Goal: Navigation & Orientation: Find specific page/section

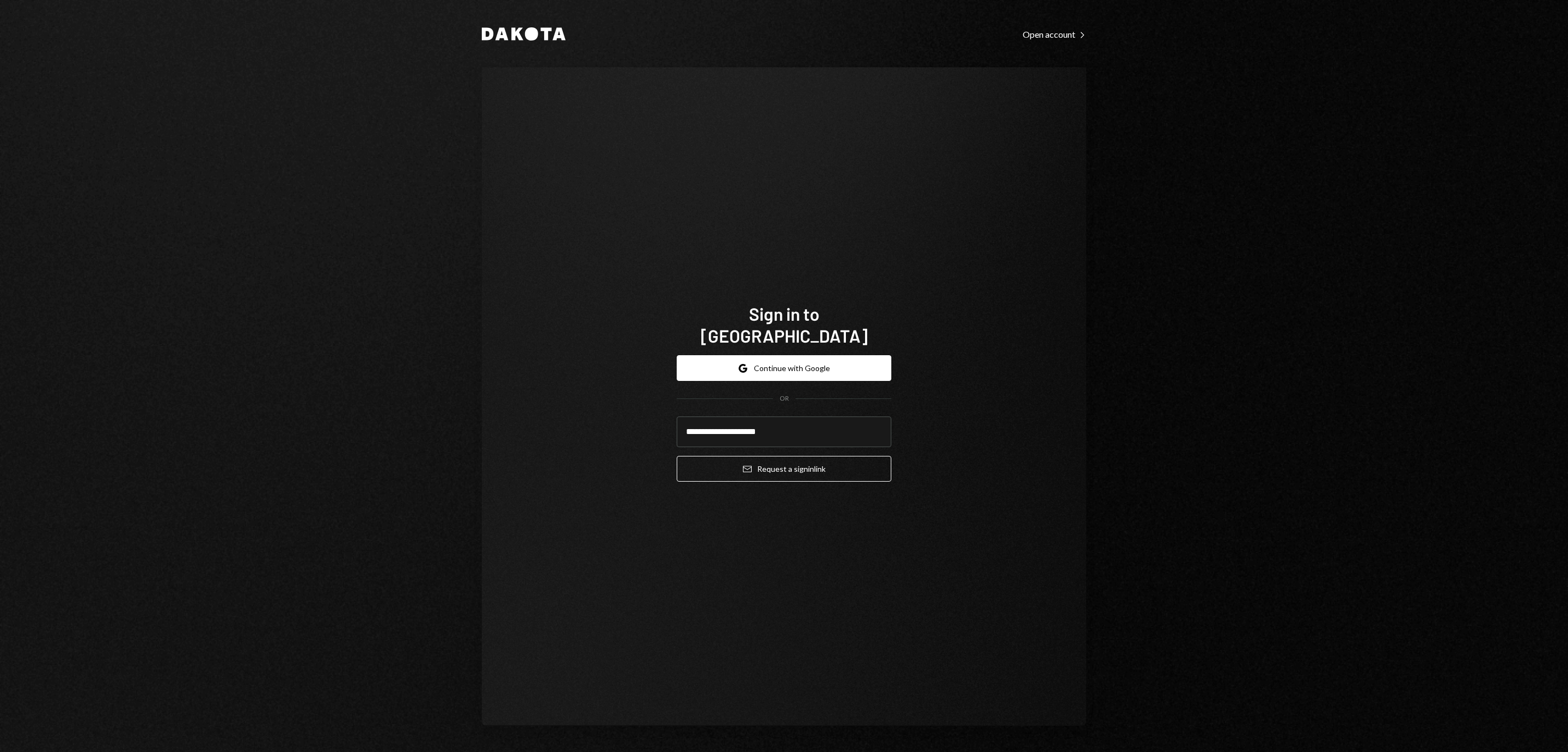
type input "**********"
click at [784, 462] on button "Email Request a sign in link" at bounding box center [784, 468] width 215 height 26
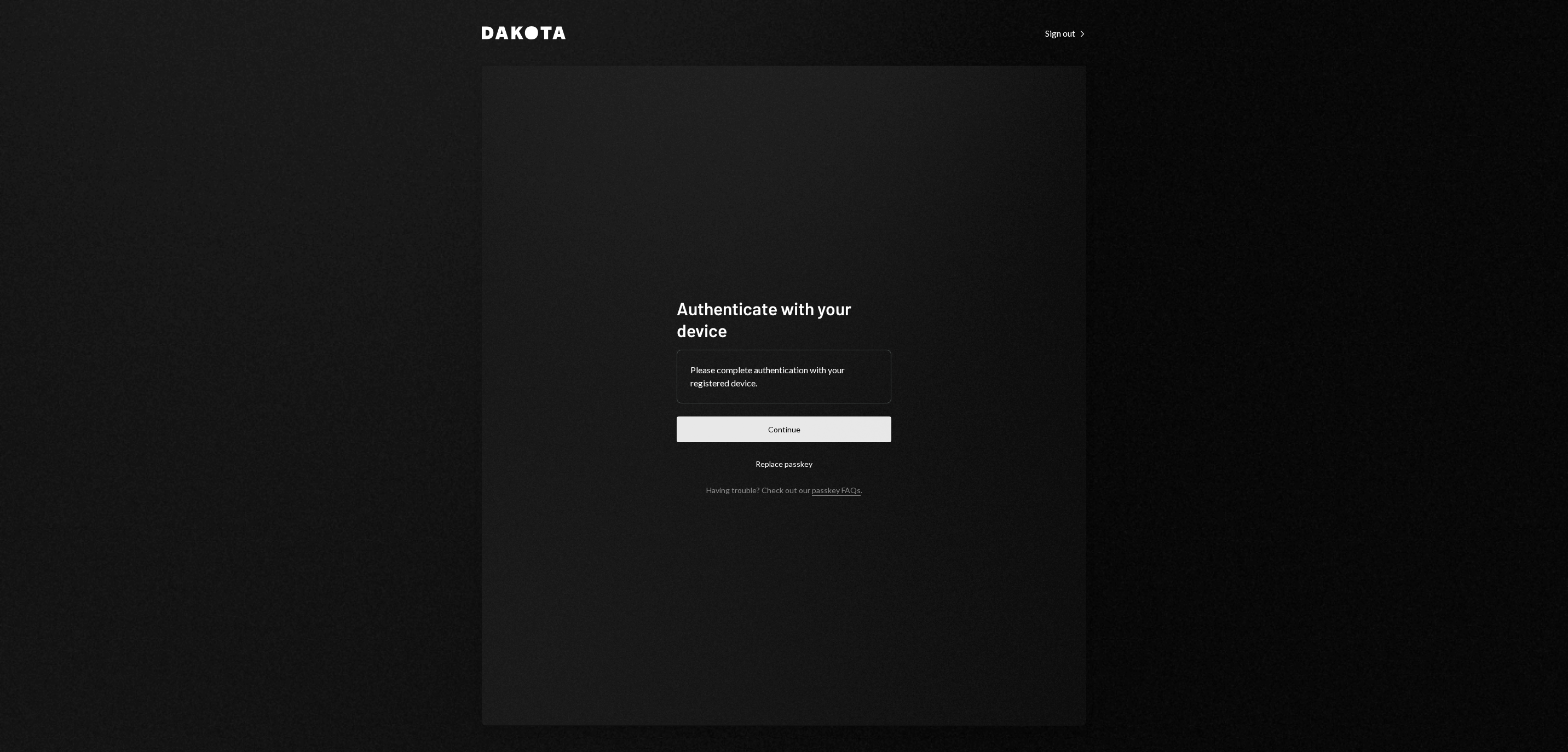
click at [806, 428] on button "Continue" at bounding box center [784, 429] width 215 height 26
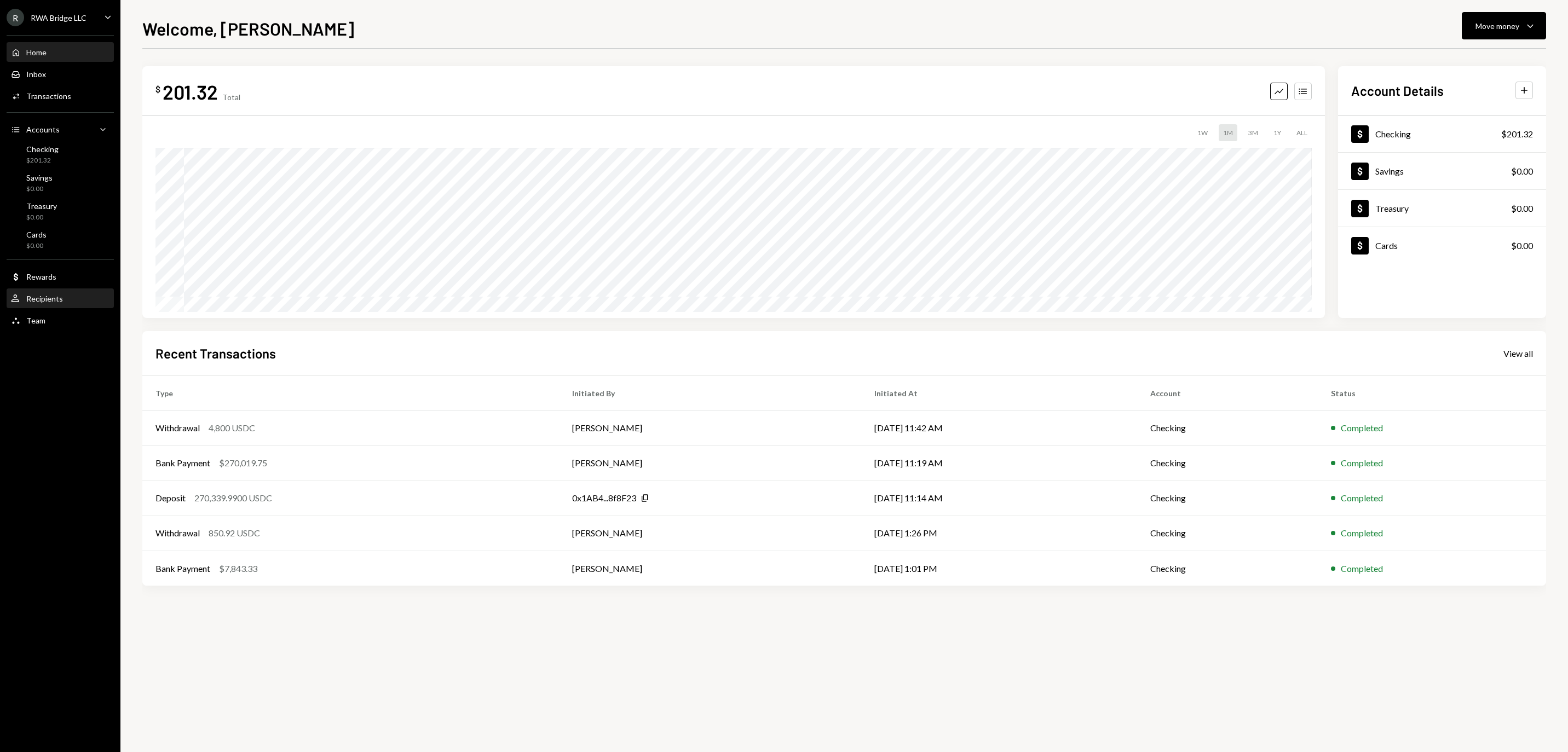
click at [83, 304] on div "User Recipients" at bounding box center [60, 299] width 99 height 10
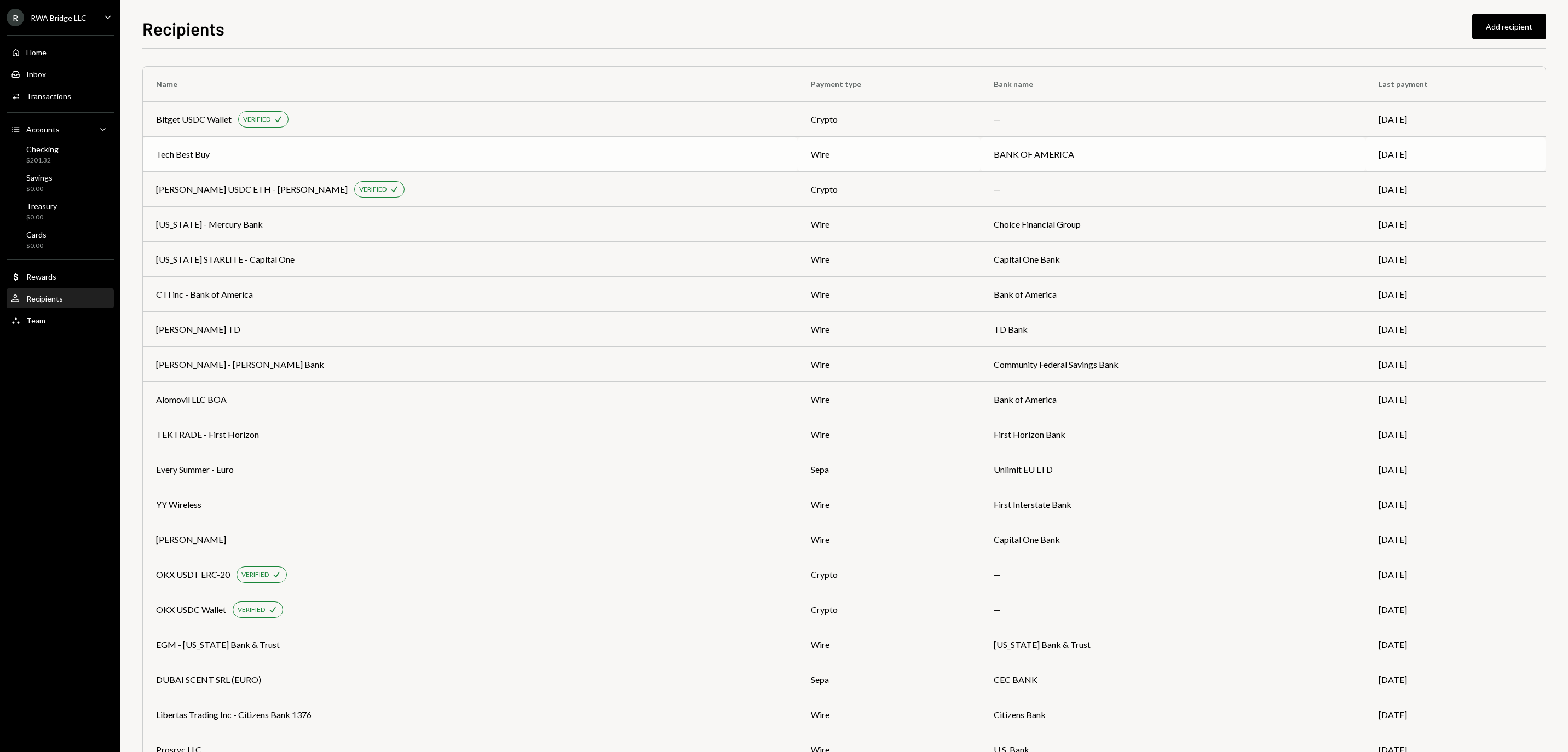
click at [595, 150] on div "Tech Best Buy" at bounding box center [470, 155] width 629 height 13
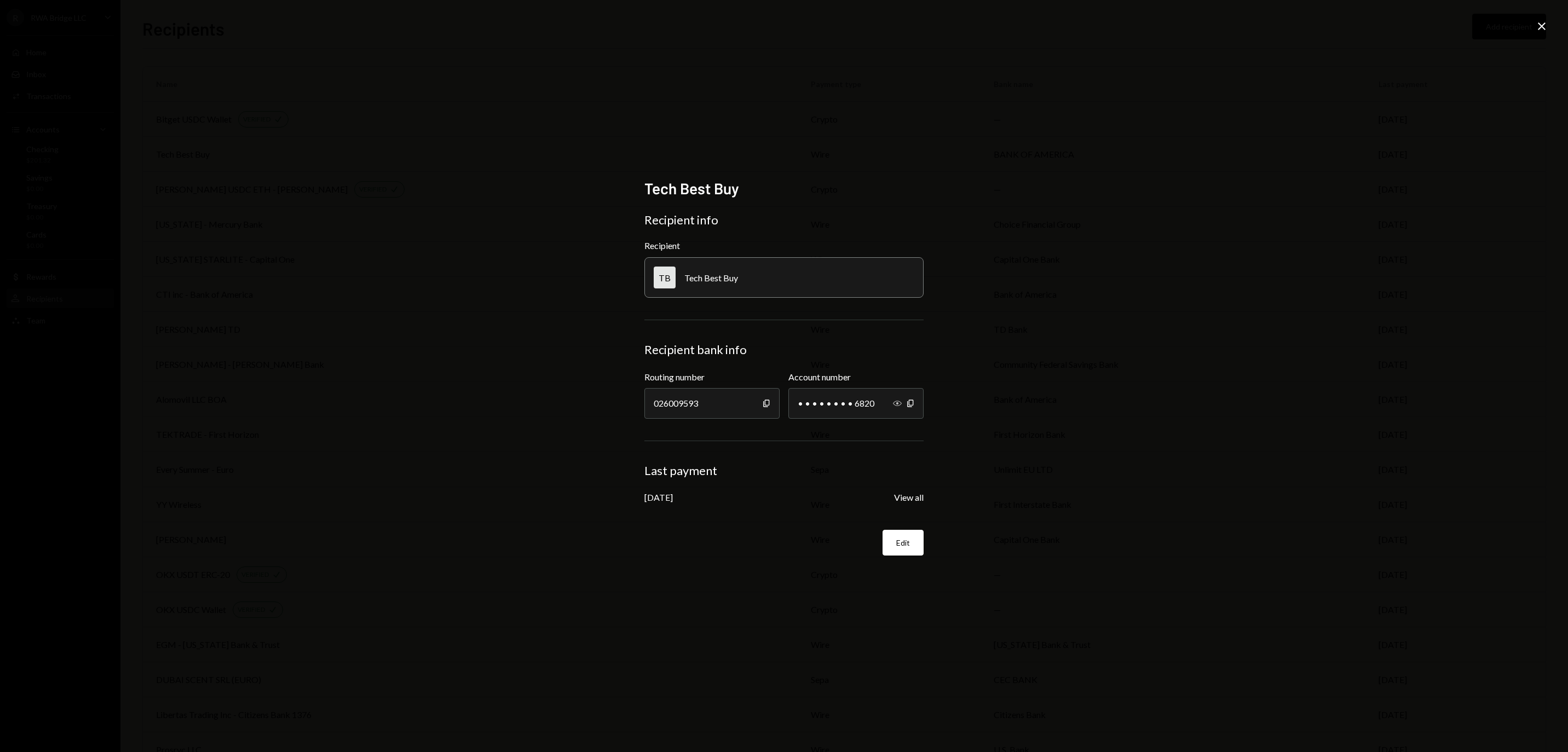
click at [895, 405] on icon "Show" at bounding box center [897, 403] width 9 height 9
click at [1544, 27] on icon "Close" at bounding box center [1542, 26] width 13 height 13
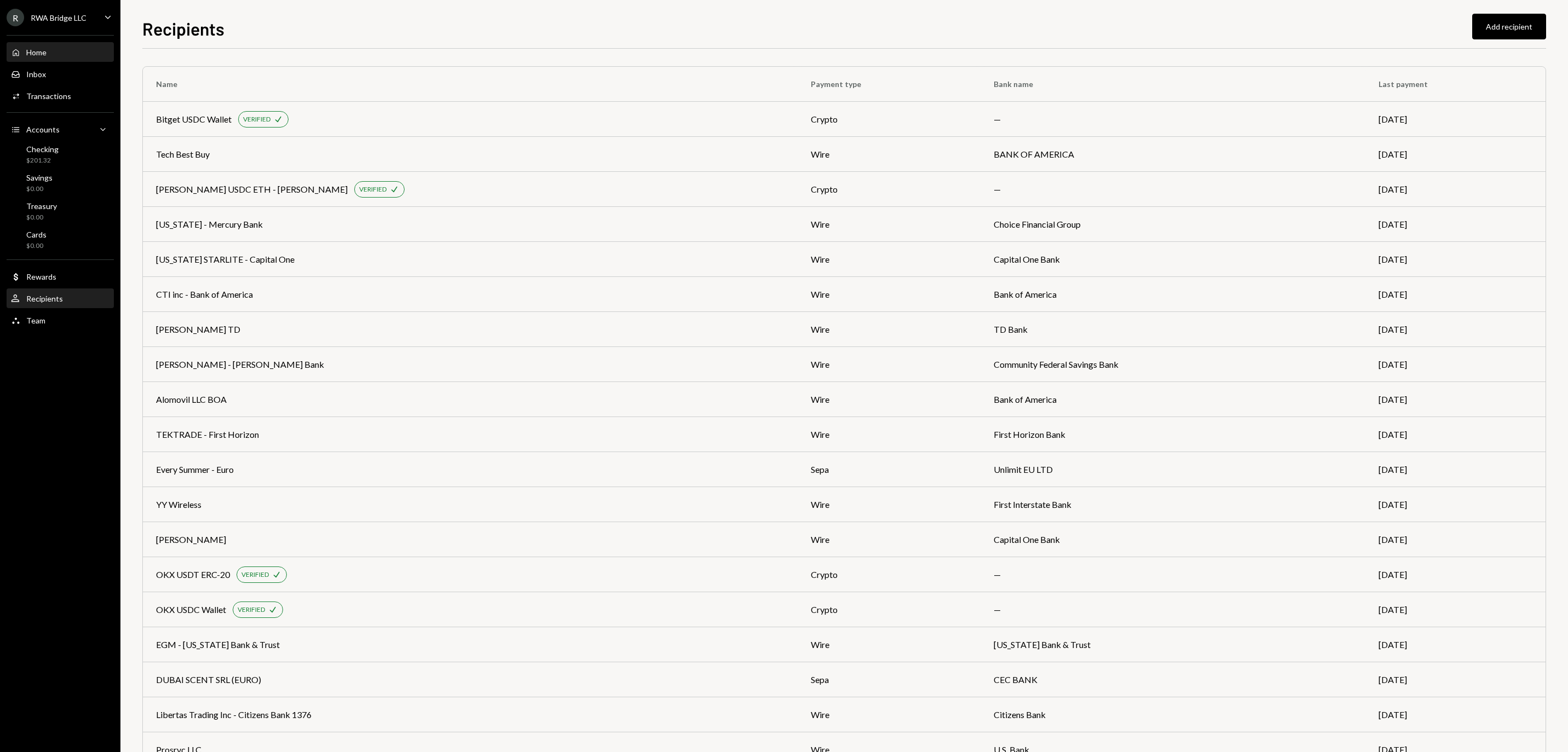
click at [75, 55] on div "Home Home" at bounding box center [60, 52] width 99 height 10
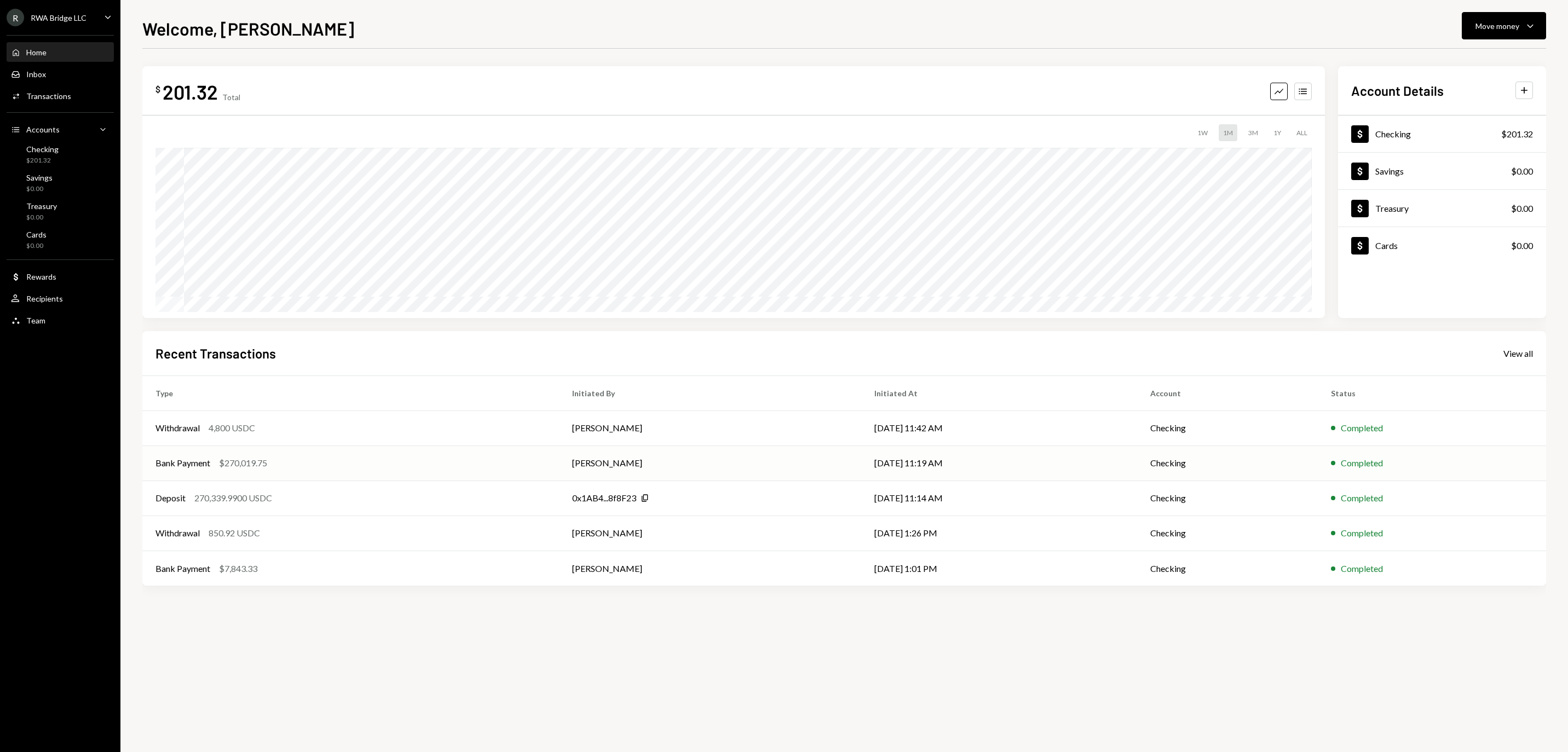
click at [714, 462] on td "[PERSON_NAME]" at bounding box center [710, 463] width 302 height 35
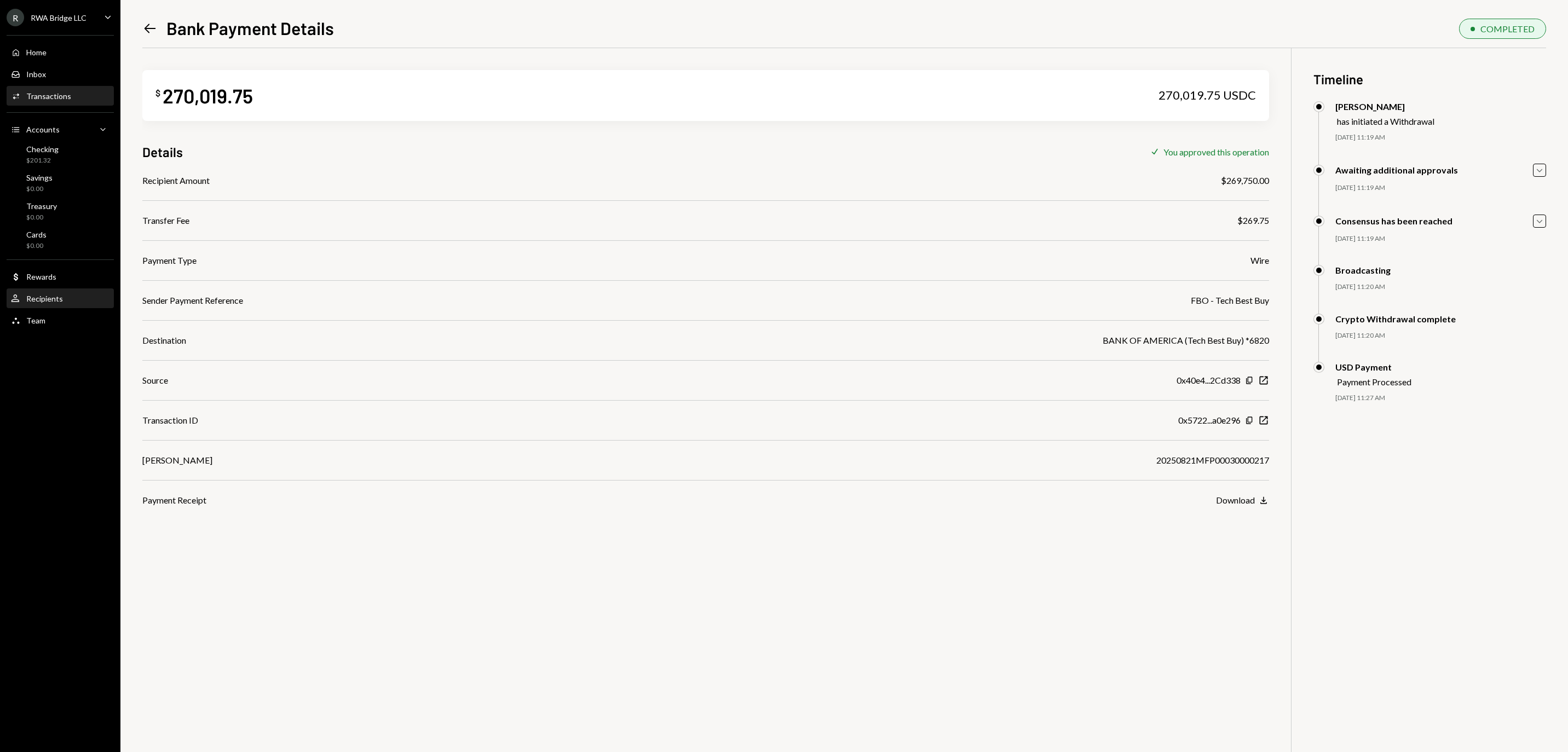
click at [75, 296] on div "User Recipients" at bounding box center [60, 299] width 99 height 19
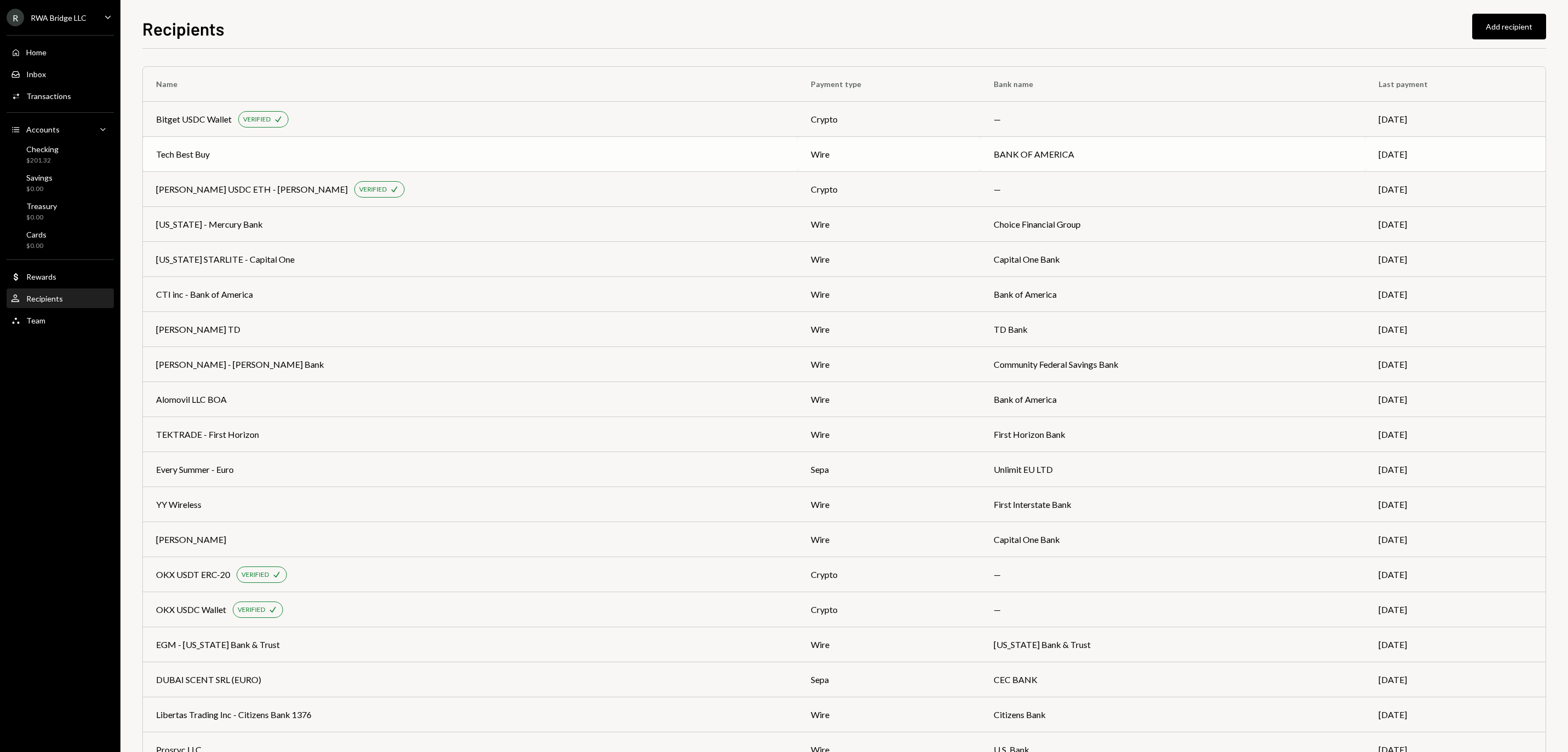
click at [338, 155] on div "Tech Best Buy" at bounding box center [470, 155] width 629 height 13
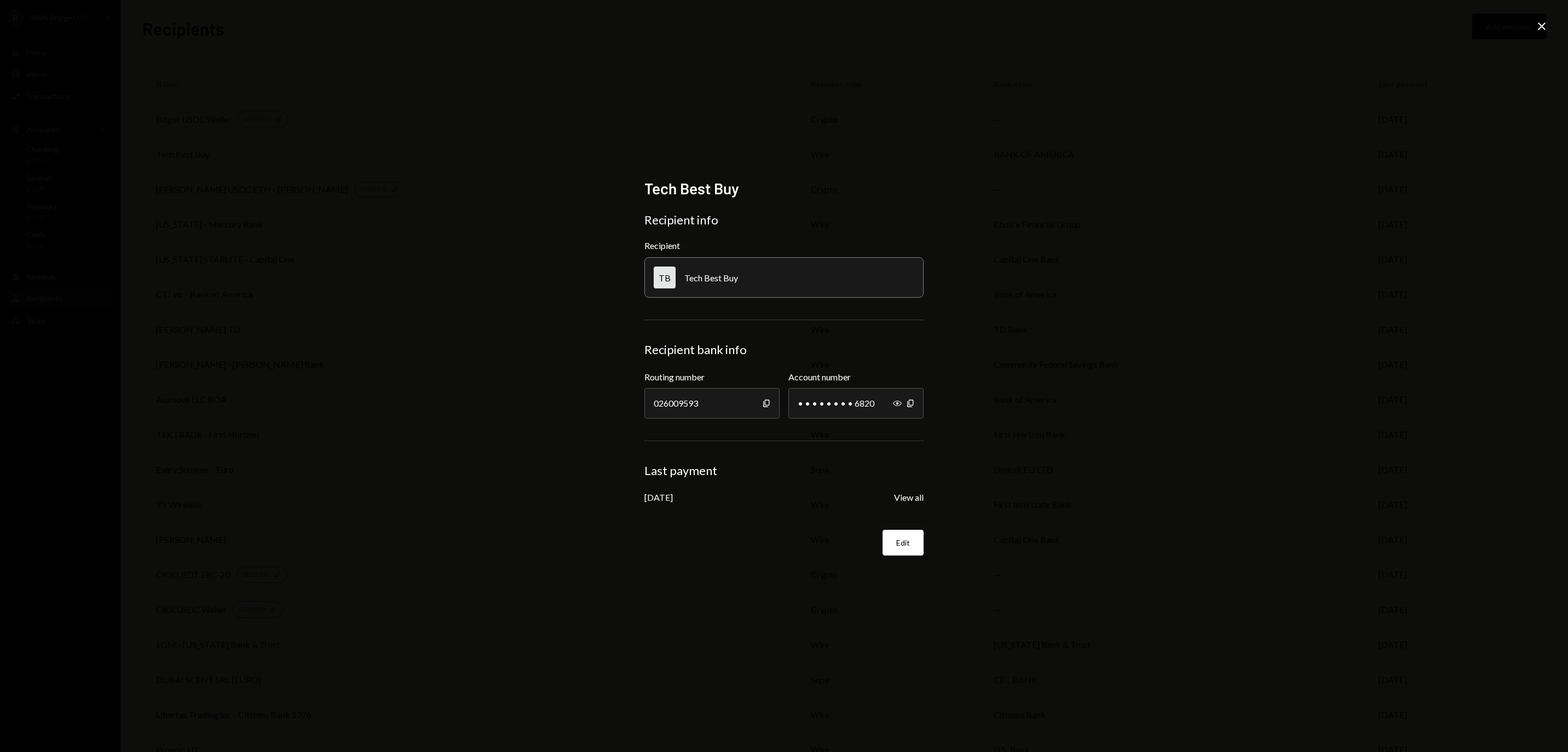
click at [1544, 26] on icon "Close" at bounding box center [1542, 26] width 13 height 13
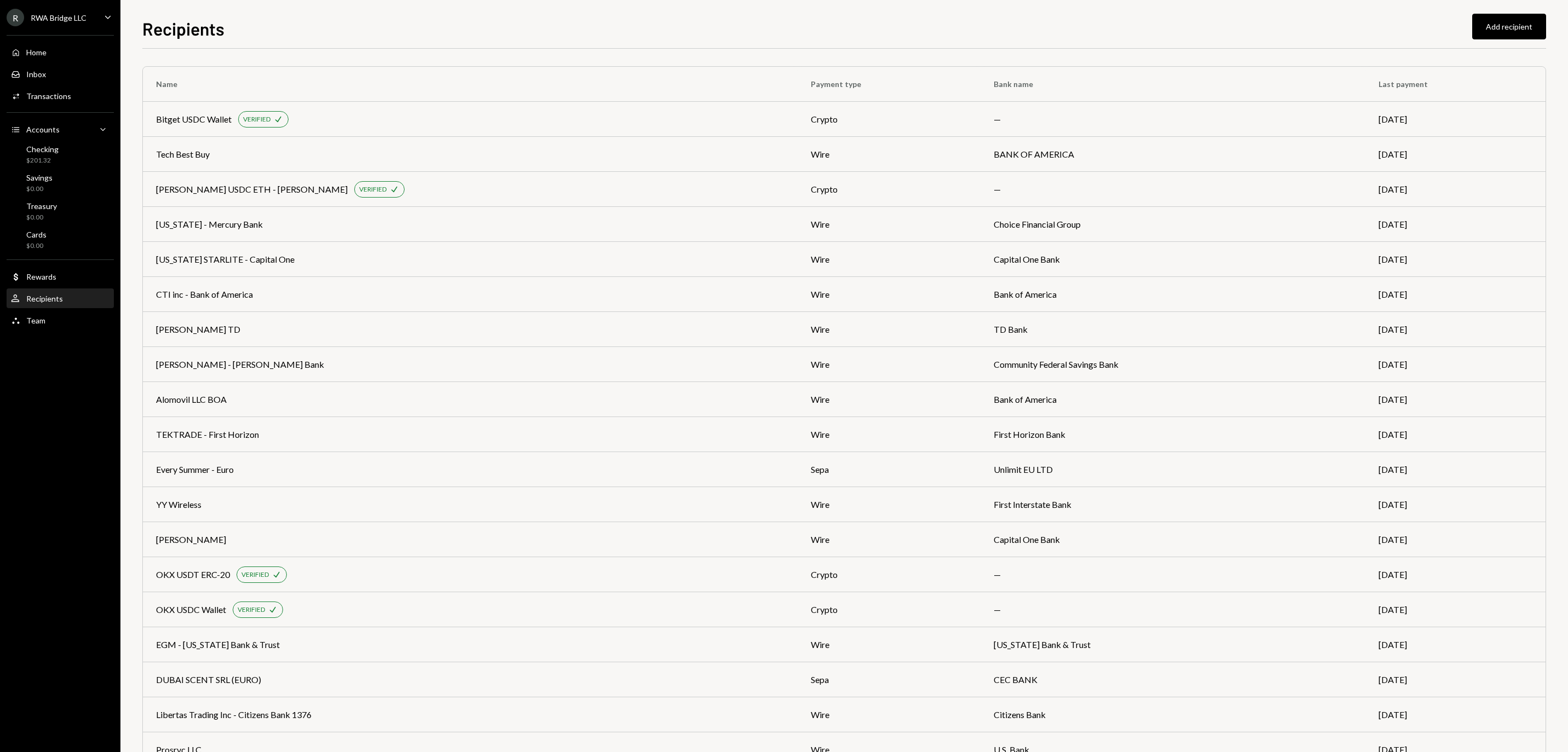
click at [57, 23] on div "RWA Bridge LLC" at bounding box center [58, 18] width 56 height 9
click at [58, 181] on div "Sign out" at bounding box center [77, 176] width 117 height 9
